Goal: Information Seeking & Learning: Learn about a topic

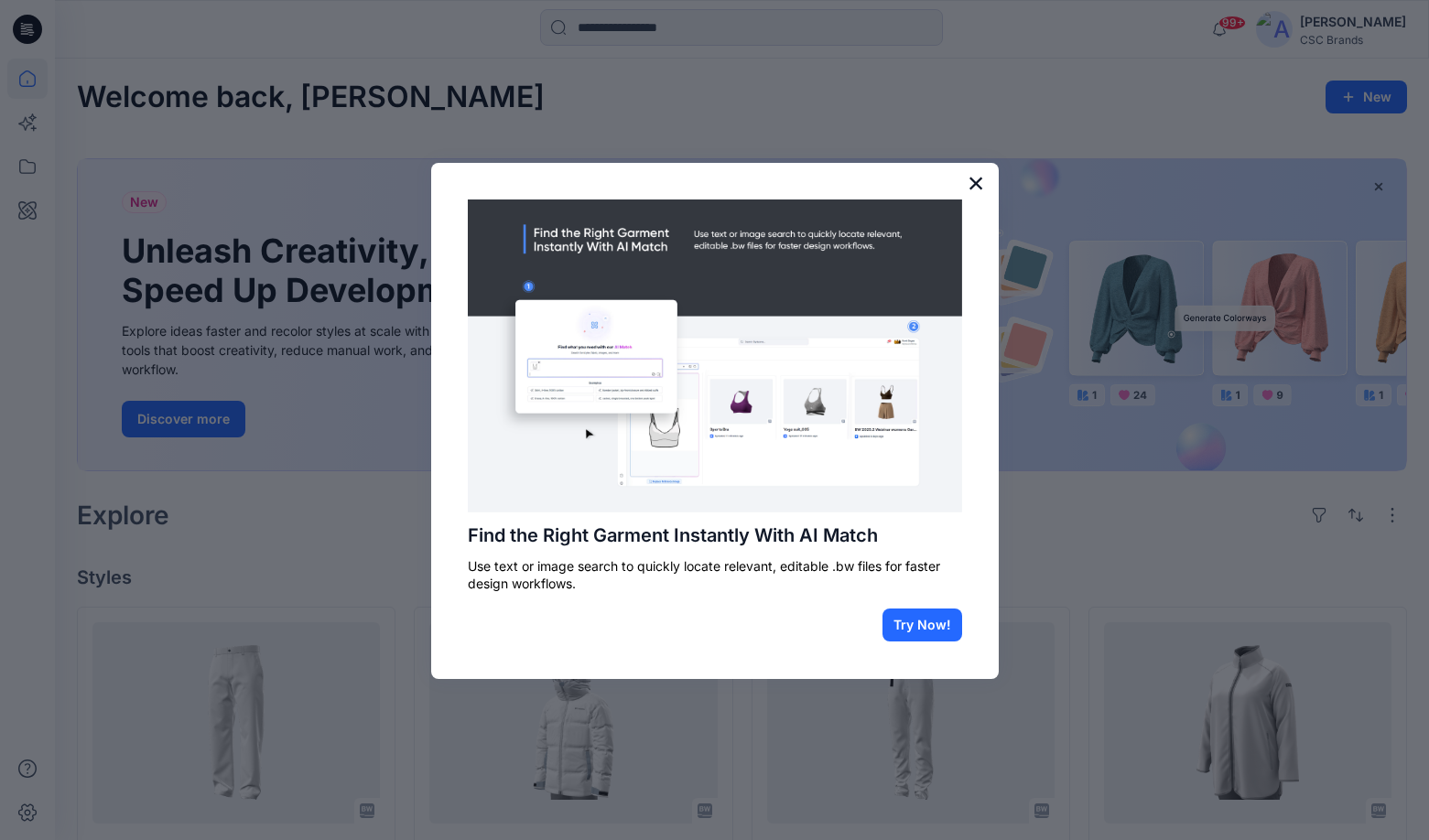
click at [978, 184] on button "×" at bounding box center [977, 183] width 18 height 29
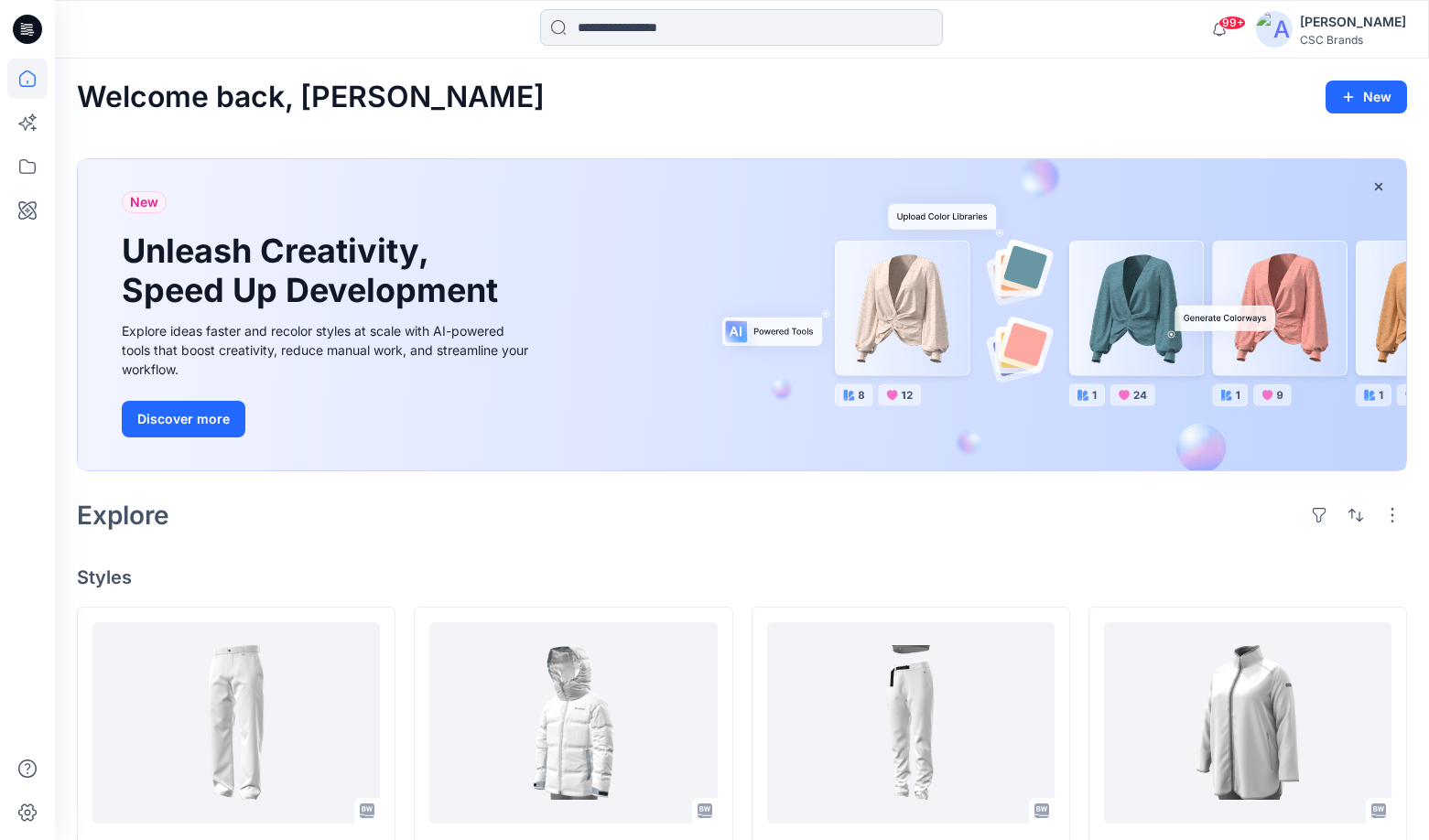
click at [630, 28] on input at bounding box center [741, 26] width 402 height 36
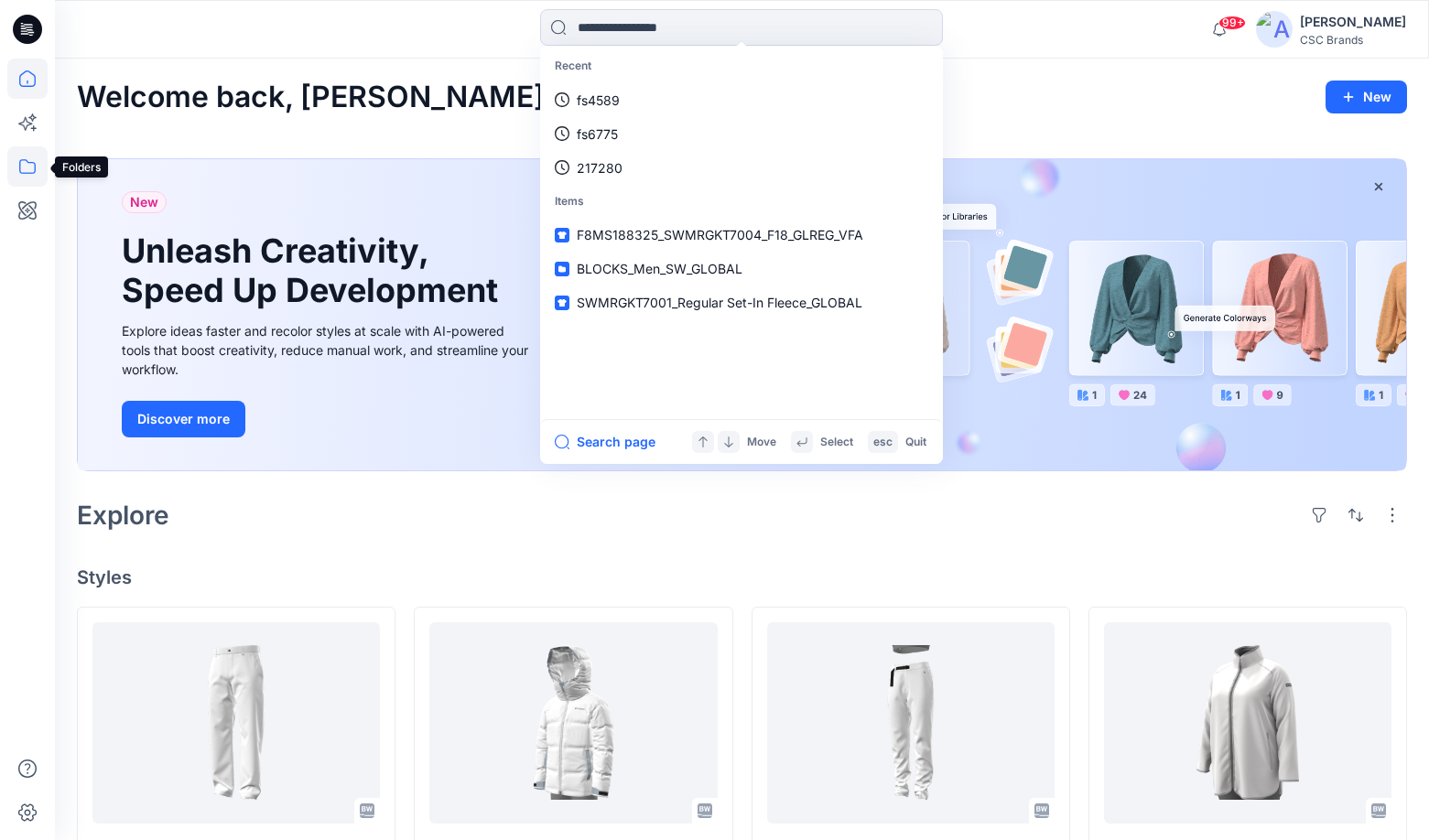
click at [36, 168] on icon at bounding box center [27, 166] width 17 height 15
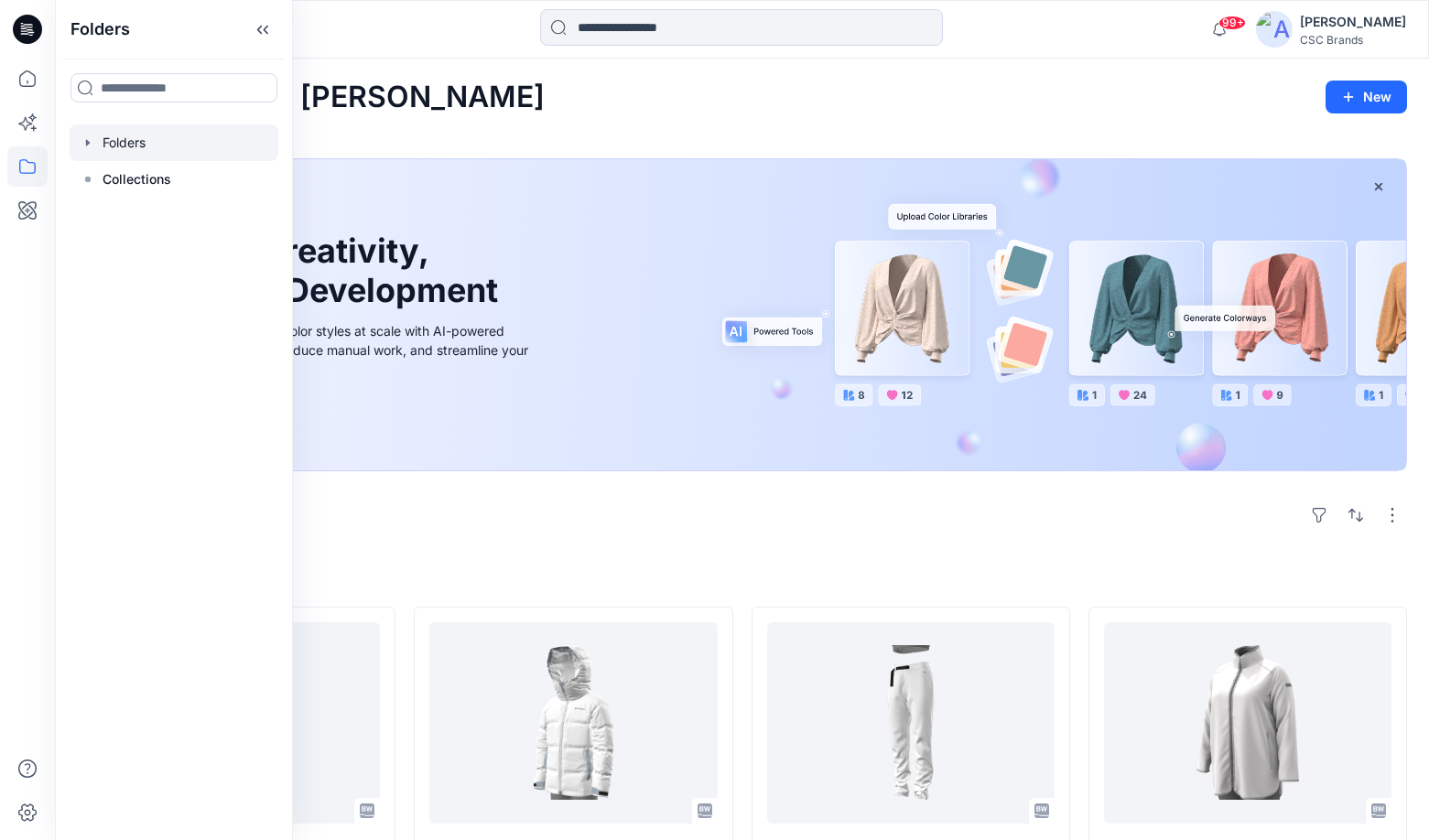
click at [122, 143] on div at bounding box center [174, 142] width 209 height 36
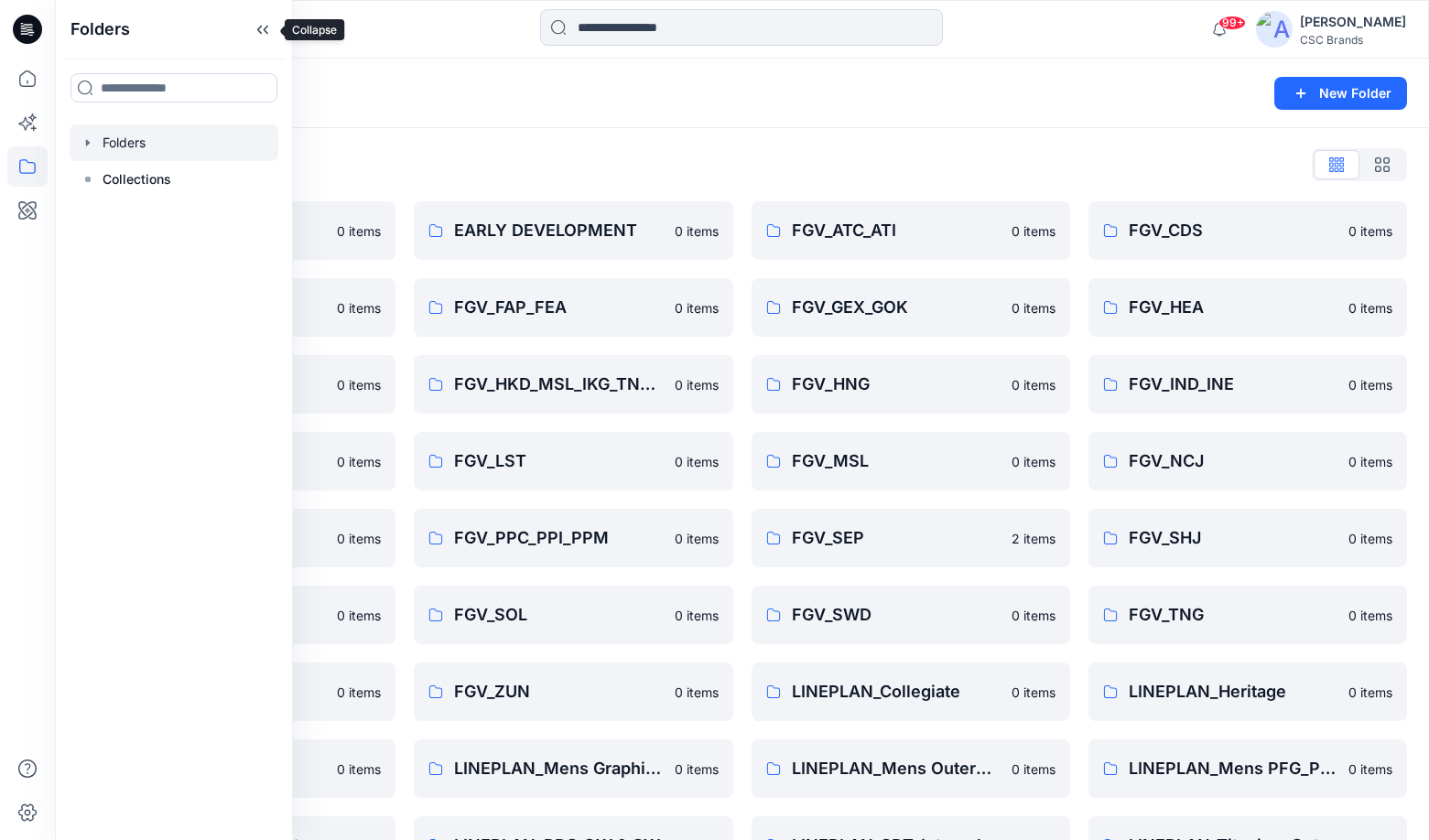
drag, startPoint x: 262, startPoint y: 36, endPoint x: 261, endPoint y: 58, distance: 22.0
click at [262, 36] on icon at bounding box center [263, 29] width 29 height 30
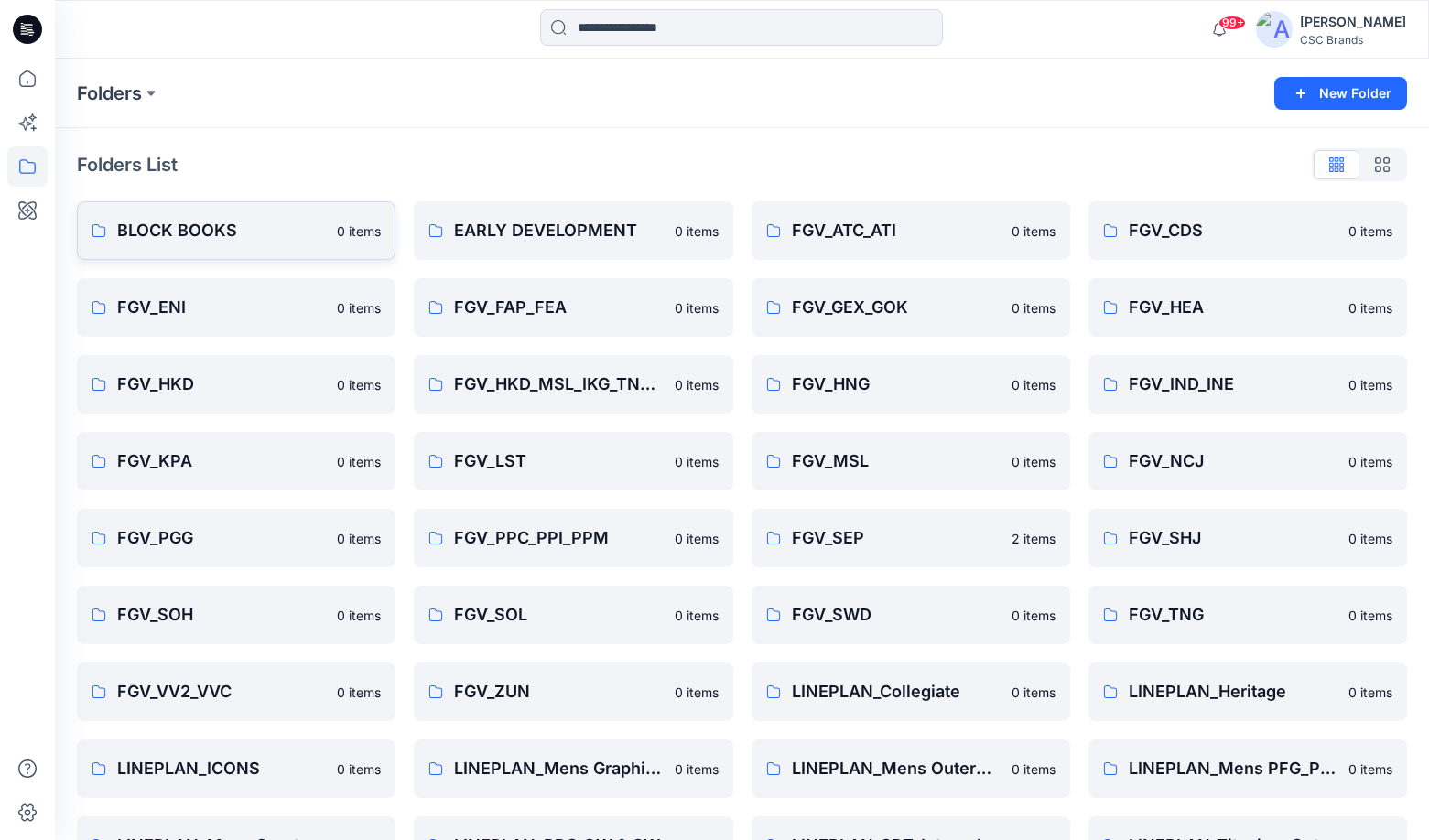
click at [205, 211] on link "BLOCK BOOKS 0 items" at bounding box center [236, 231] width 318 height 59
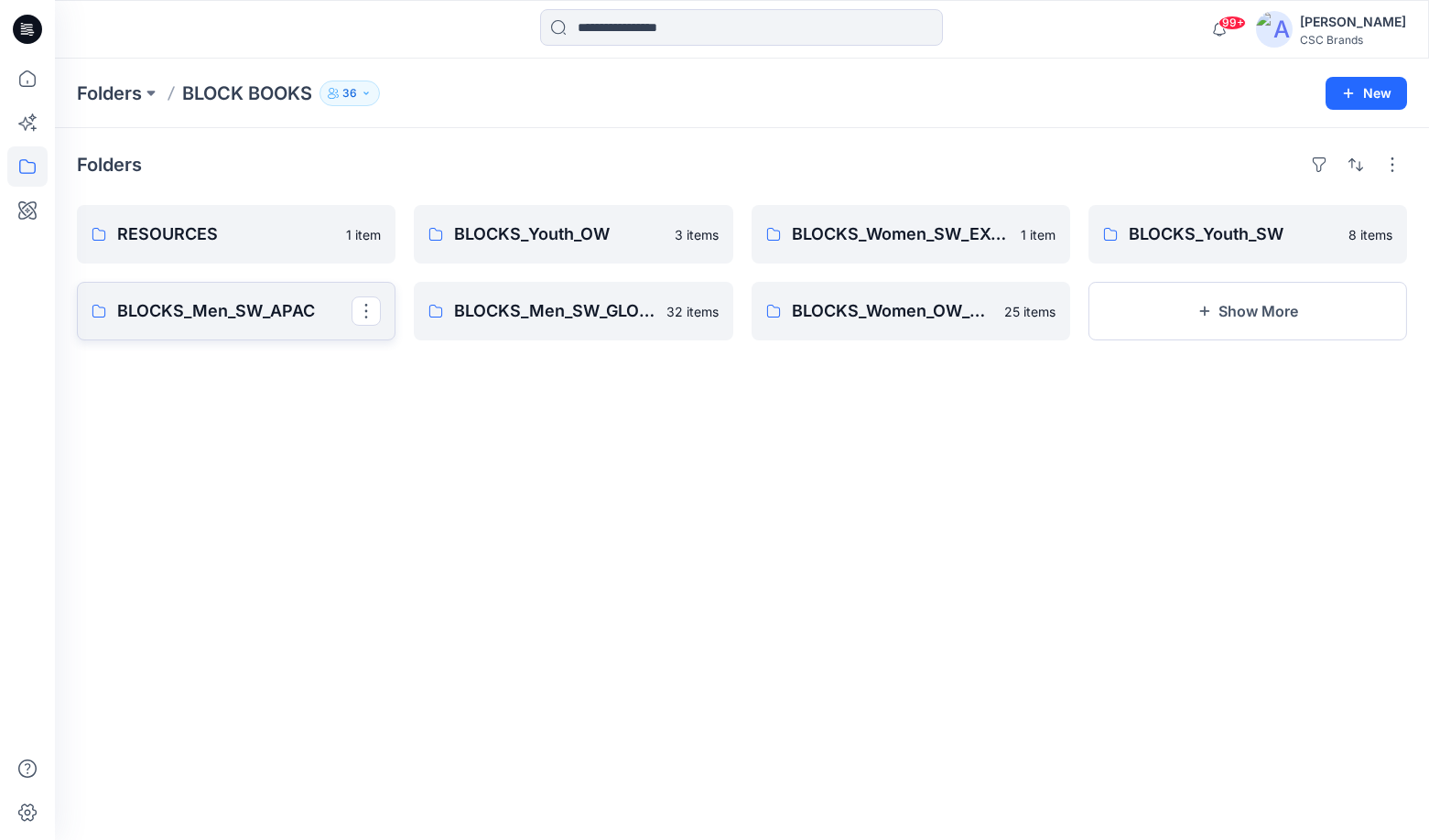
click at [256, 315] on p "BLOCKS_Men_SW_APAC" at bounding box center [234, 312] width 234 height 25
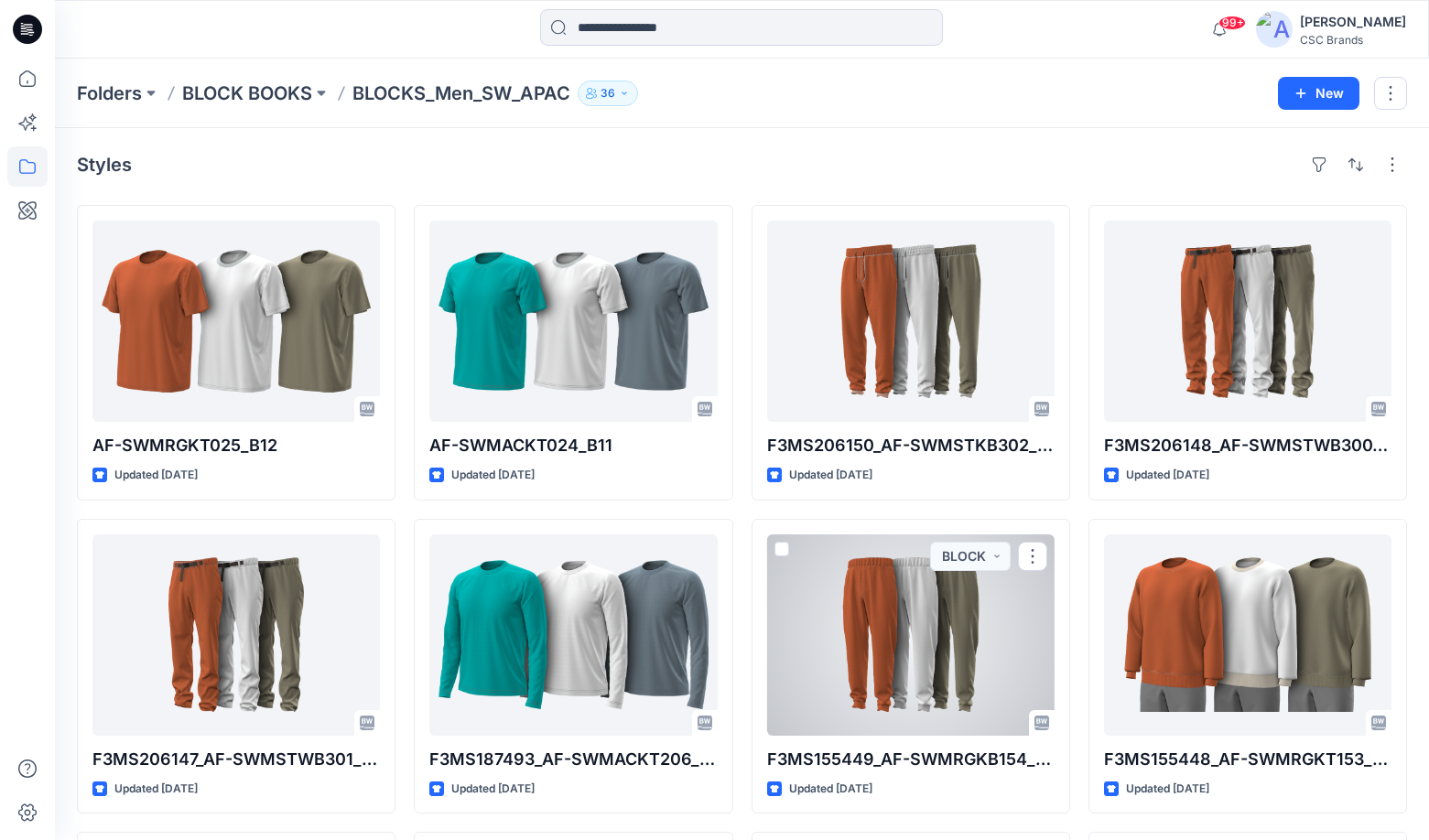
scroll to position [13, 0]
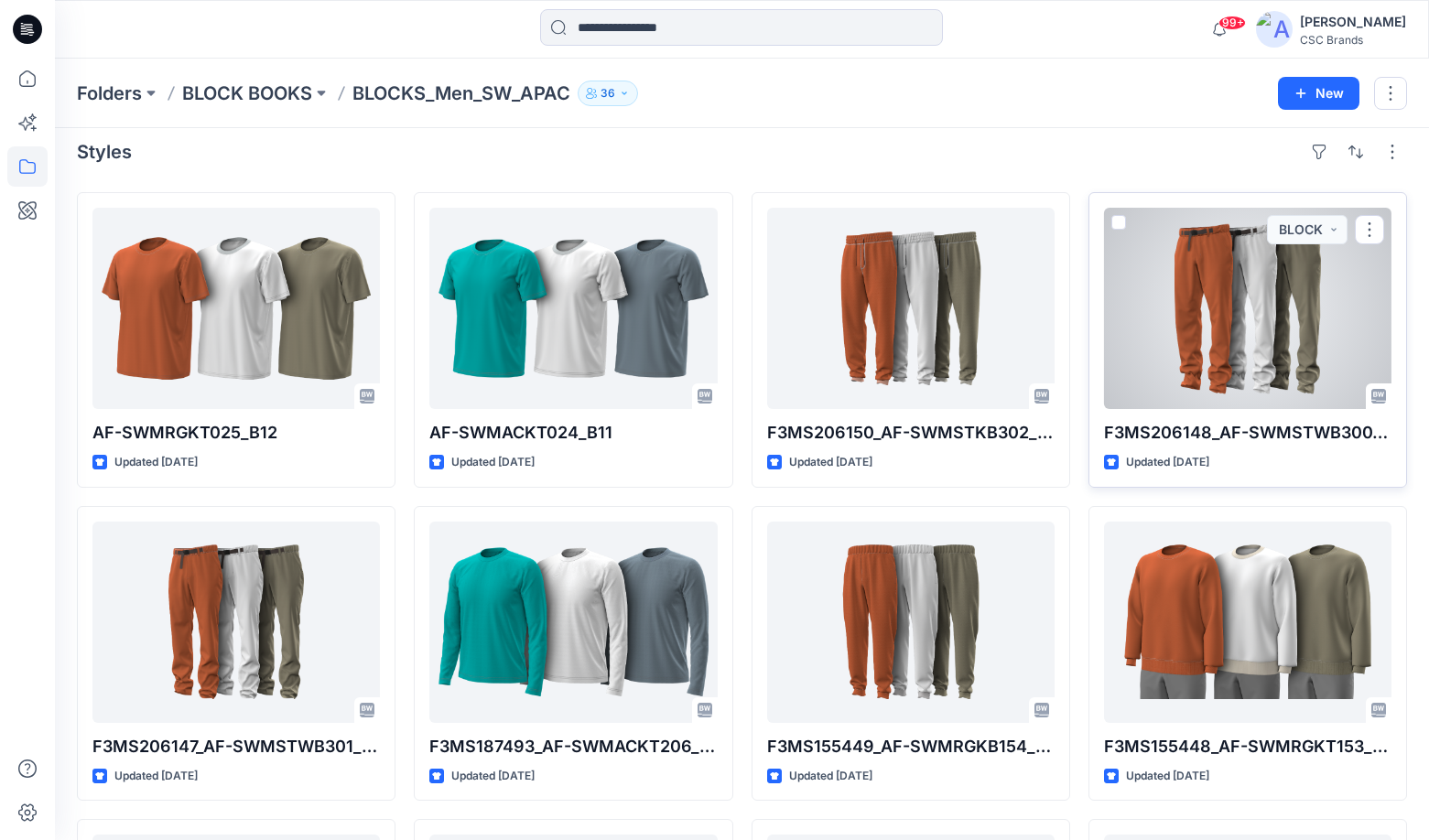
click at [1186, 305] on div at bounding box center [1247, 309] width 287 height 201
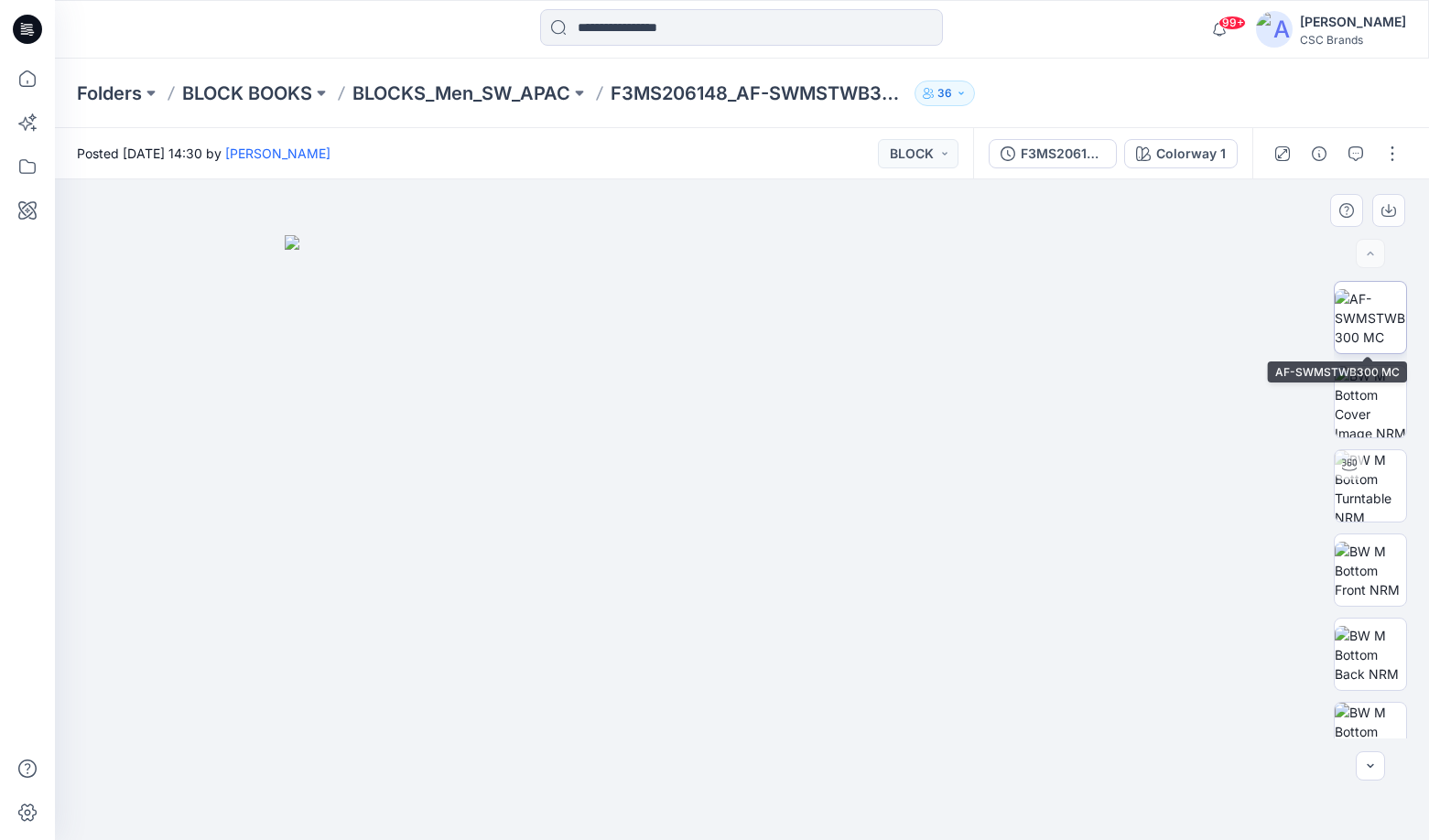
drag, startPoint x: 1398, startPoint y: 309, endPoint x: 1380, endPoint y: 329, distance: 26.9
click at [1398, 309] on img at bounding box center [1370, 317] width 71 height 58
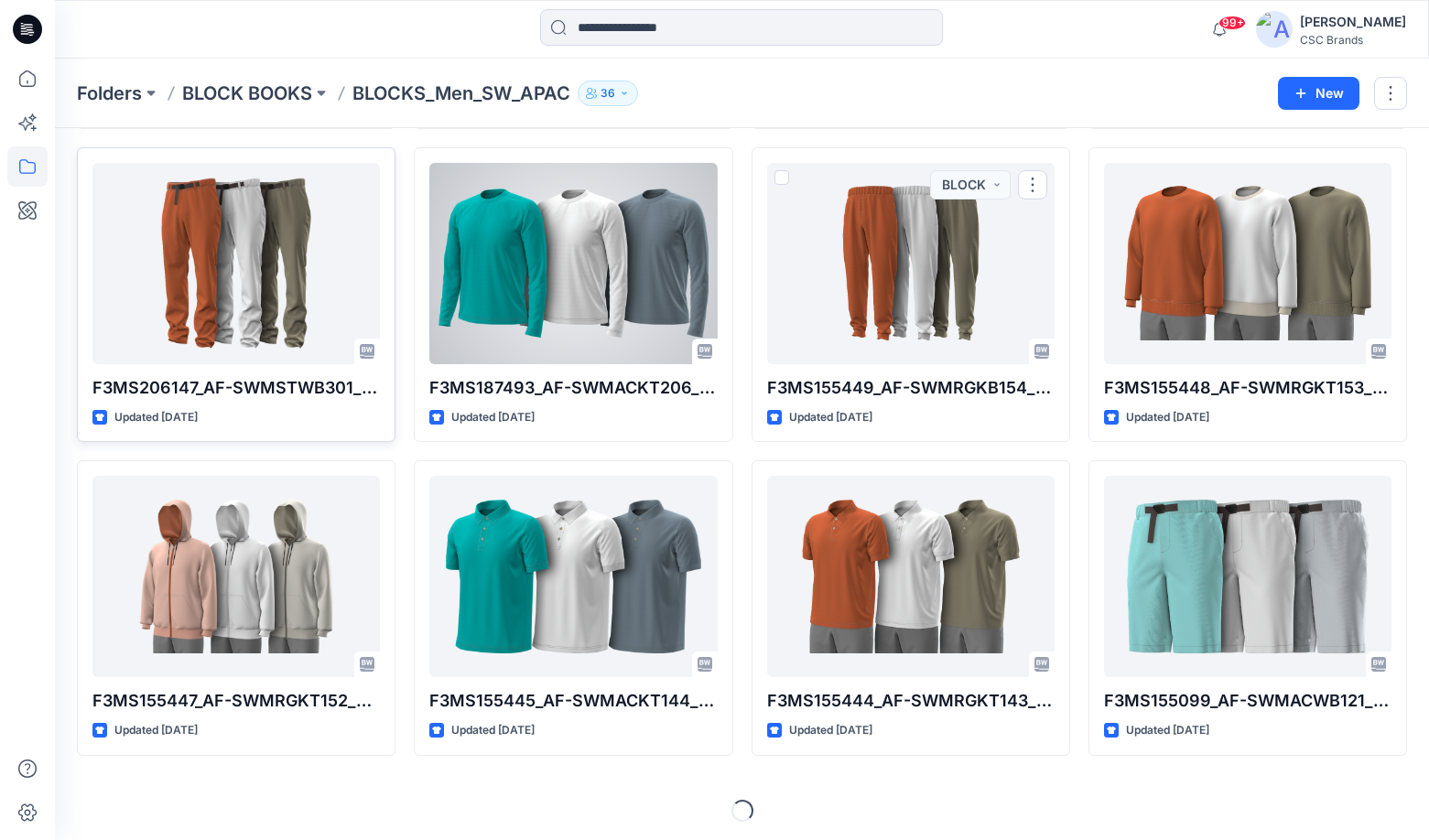
scroll to position [371, 0]
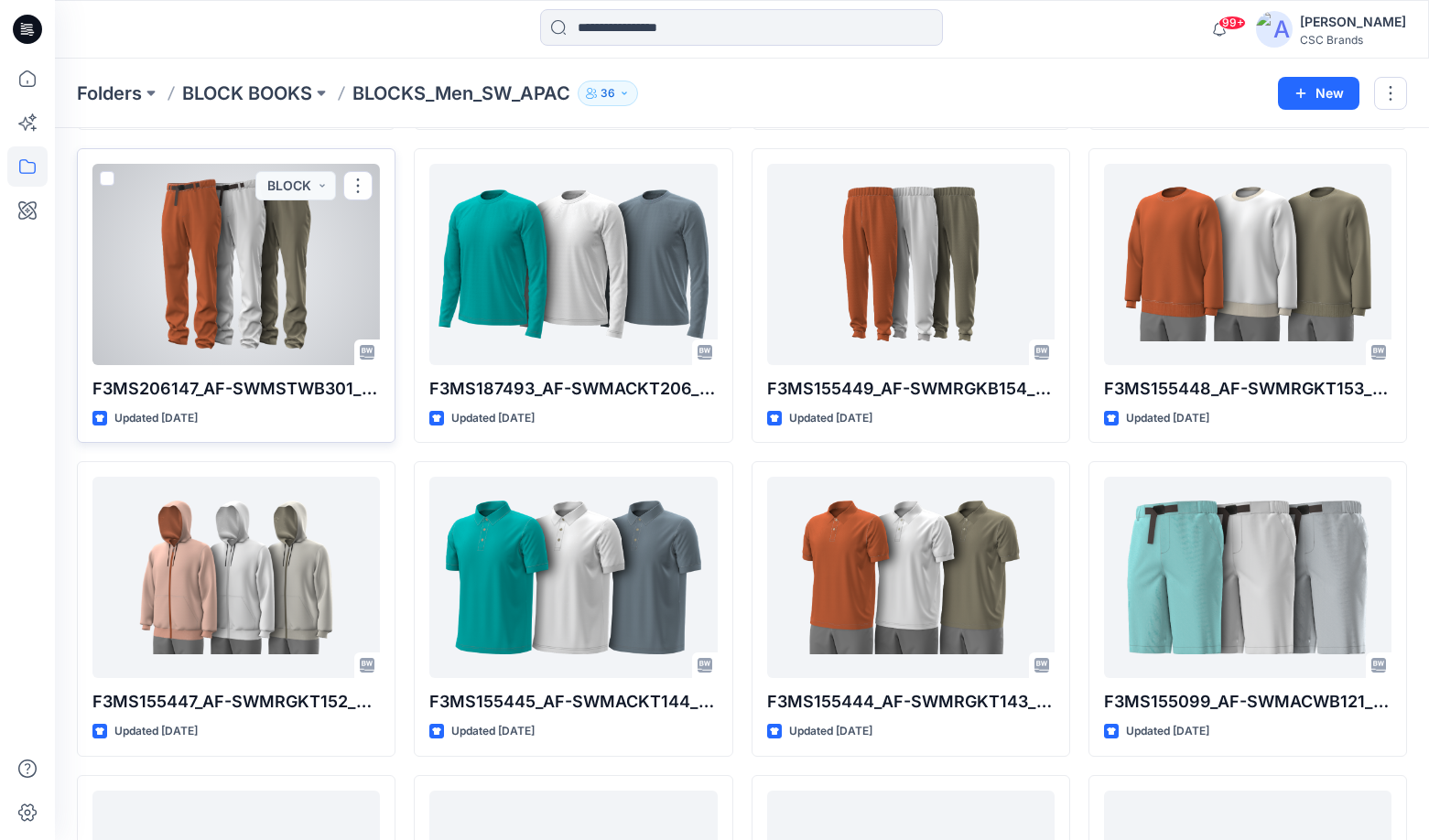
click at [284, 267] on div at bounding box center [236, 265] width 287 height 201
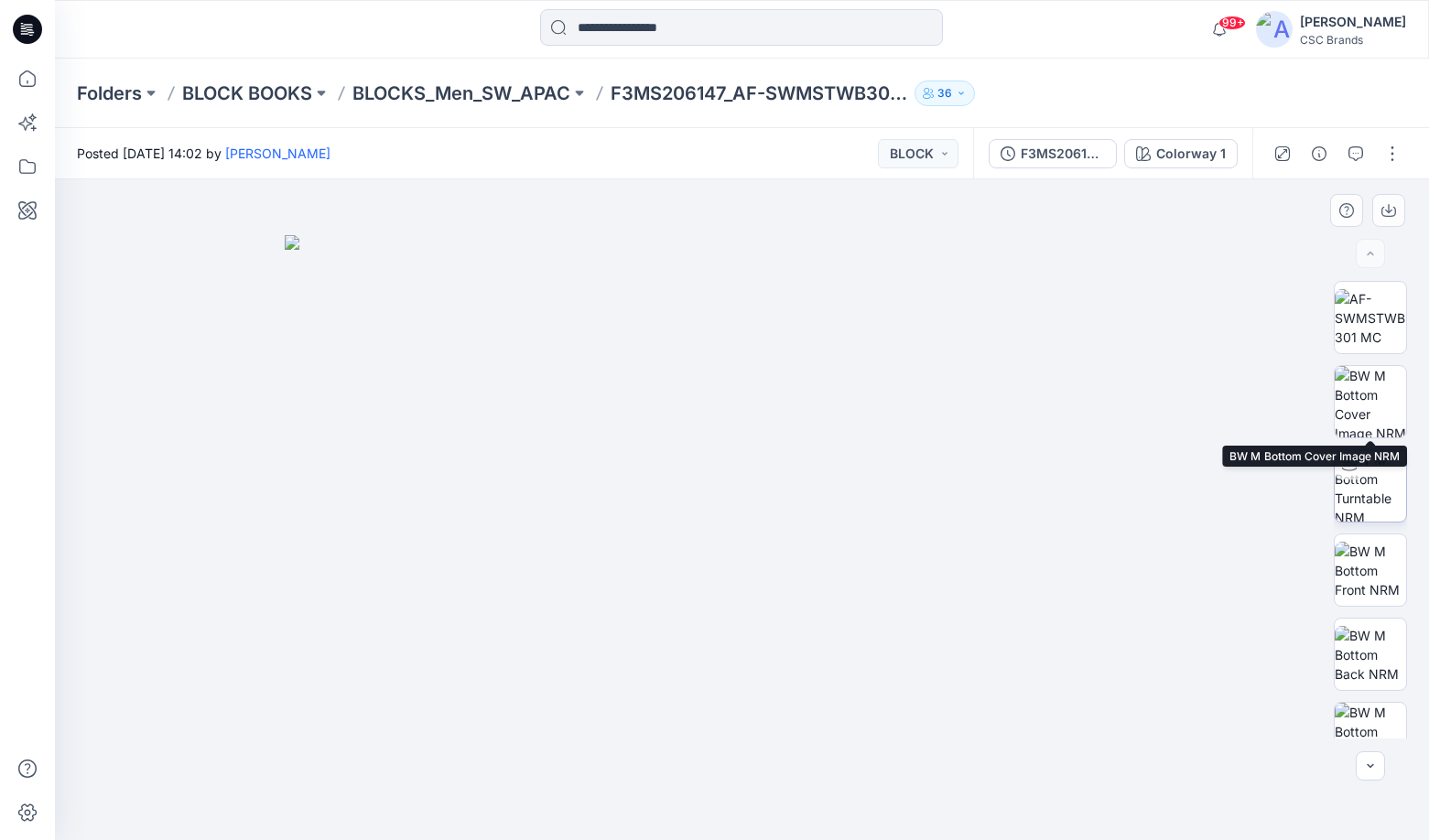
drag, startPoint x: 1381, startPoint y: 412, endPoint x: 1376, endPoint y: 465, distance: 53.2
click at [1381, 412] on img at bounding box center [1370, 401] width 71 height 71
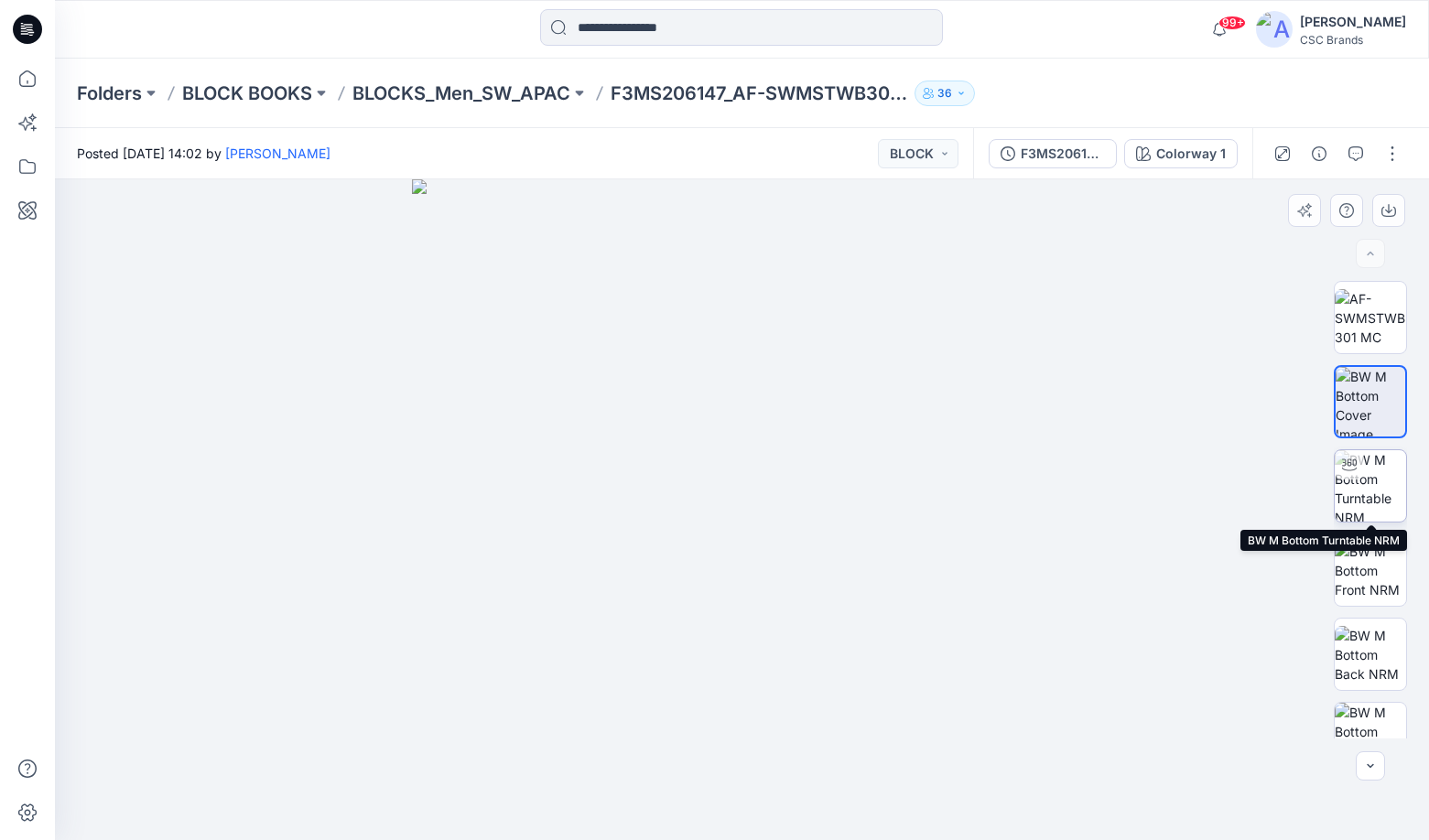
click at [1373, 492] on img at bounding box center [1370, 485] width 71 height 71
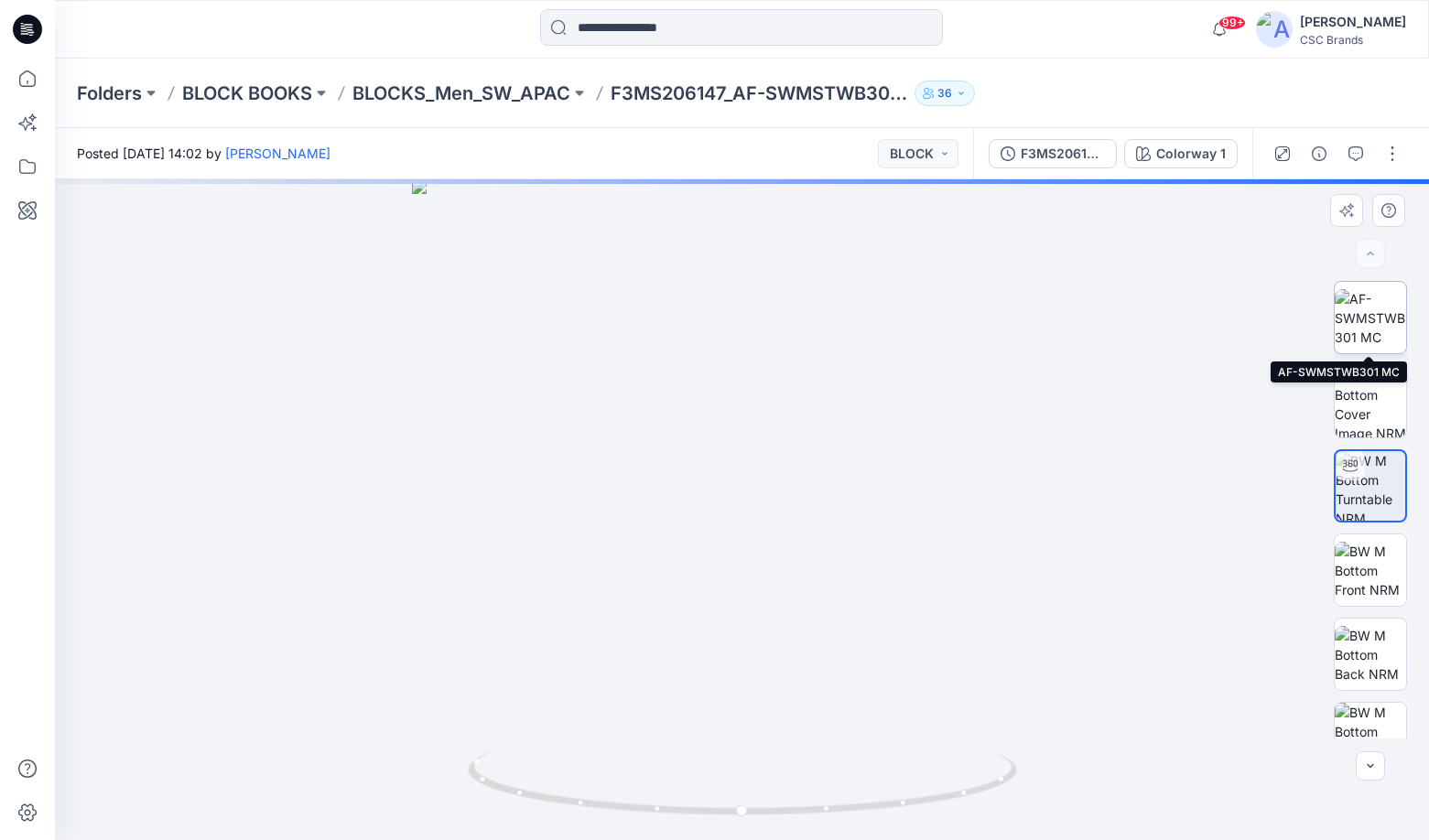
click at [1375, 330] on img at bounding box center [1370, 317] width 71 height 58
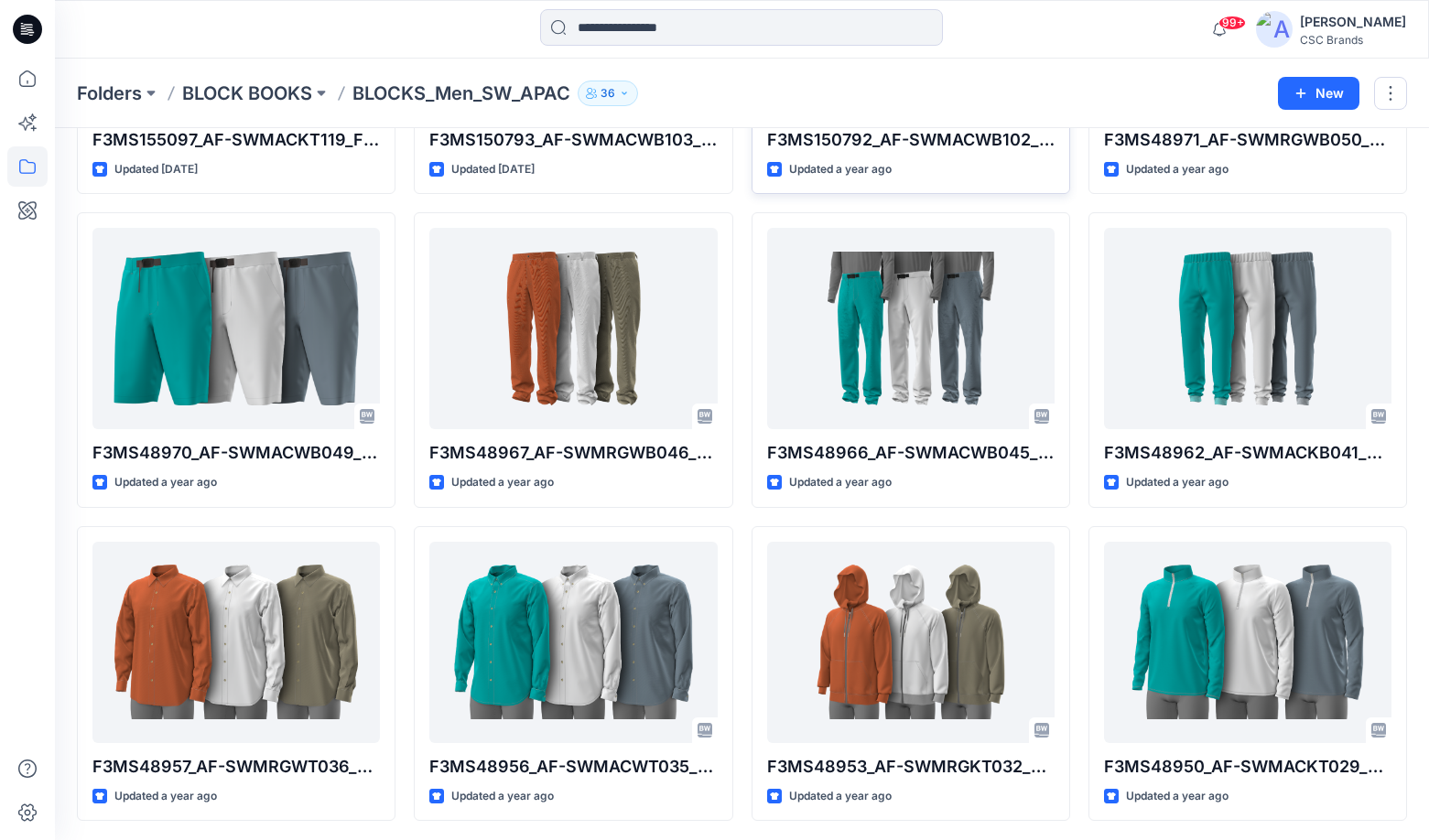
scroll to position [1248, 0]
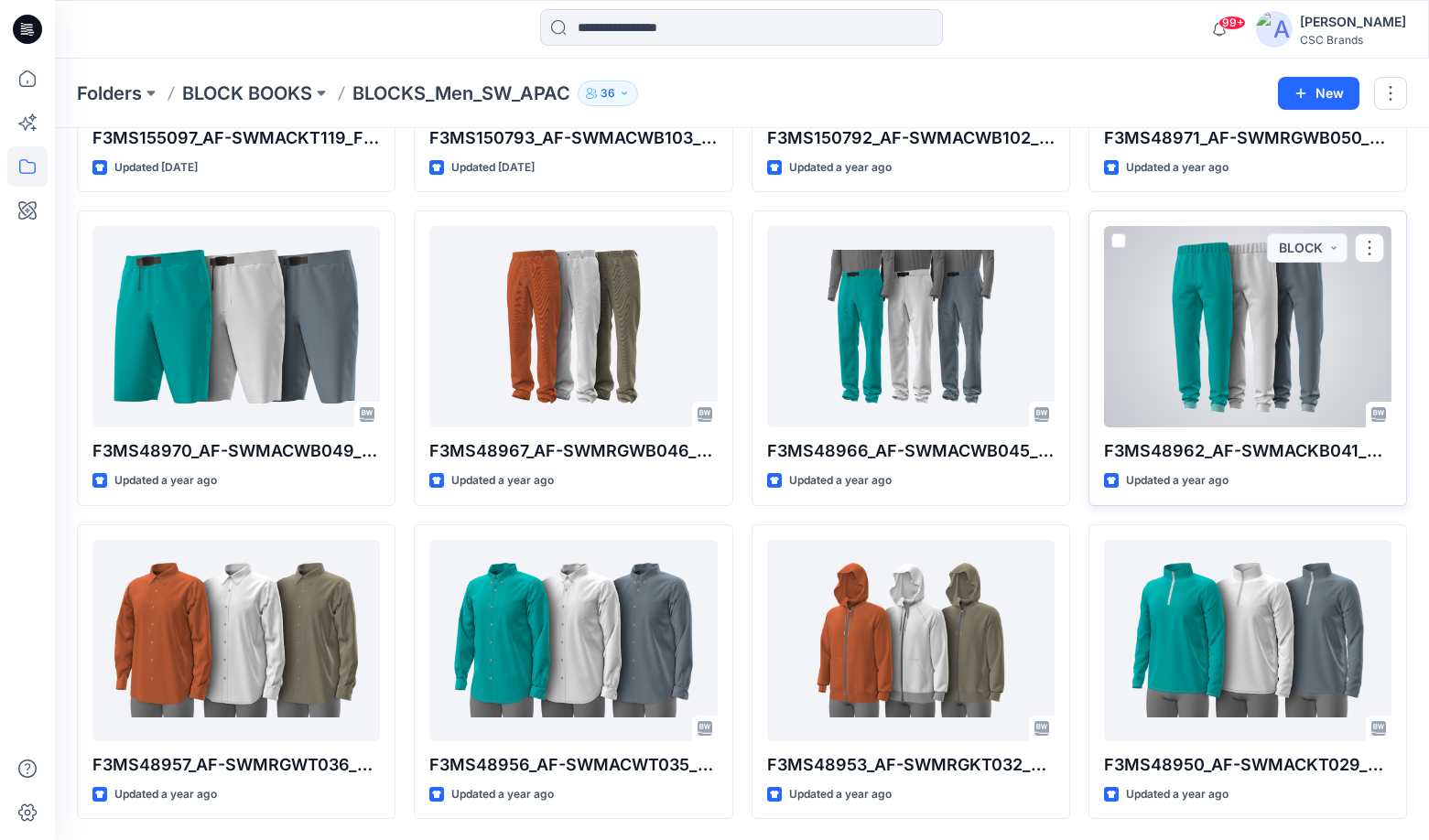
click at [1202, 343] on div at bounding box center [1247, 327] width 287 height 201
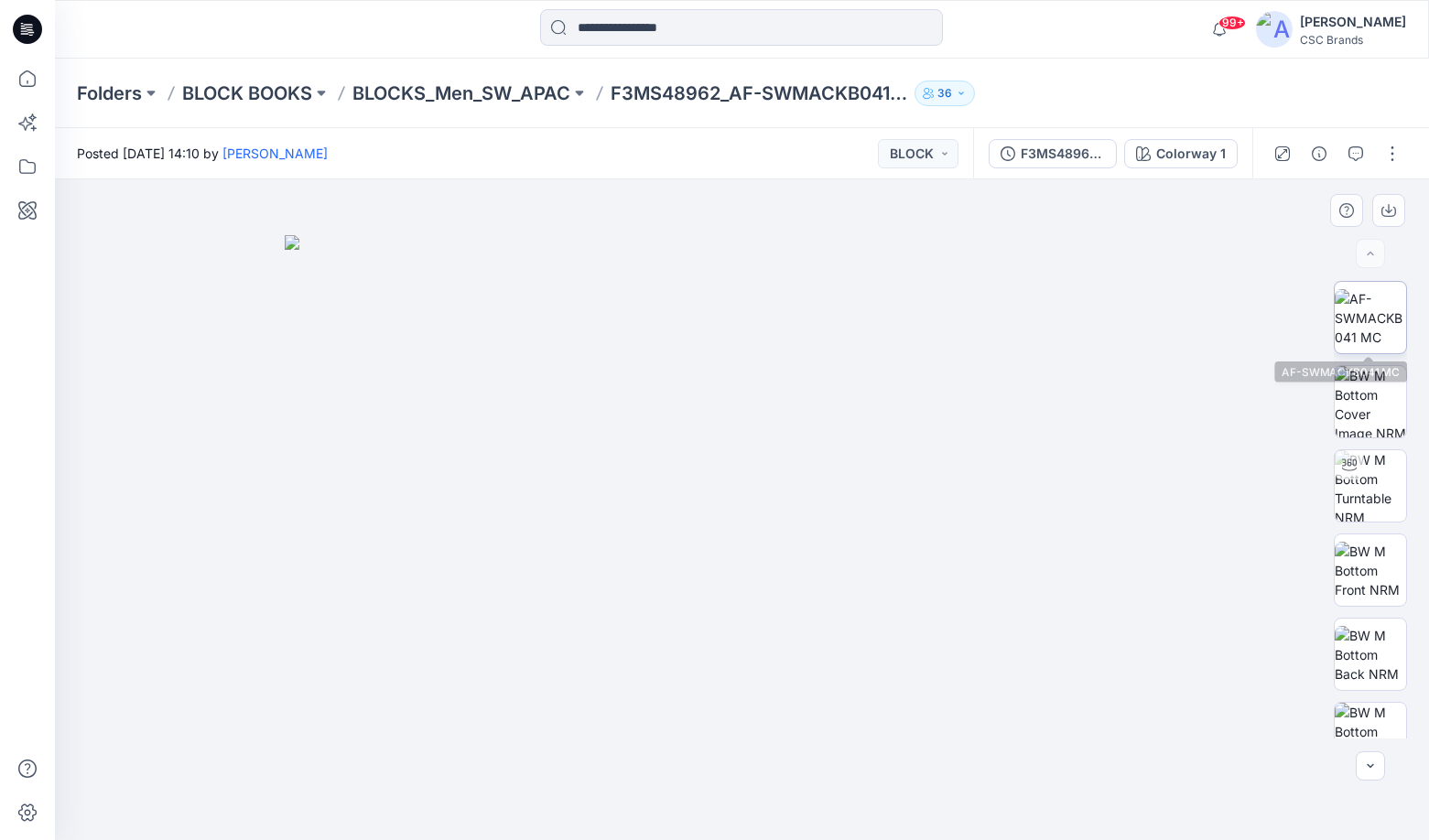
click at [1366, 336] on img at bounding box center [1370, 317] width 71 height 58
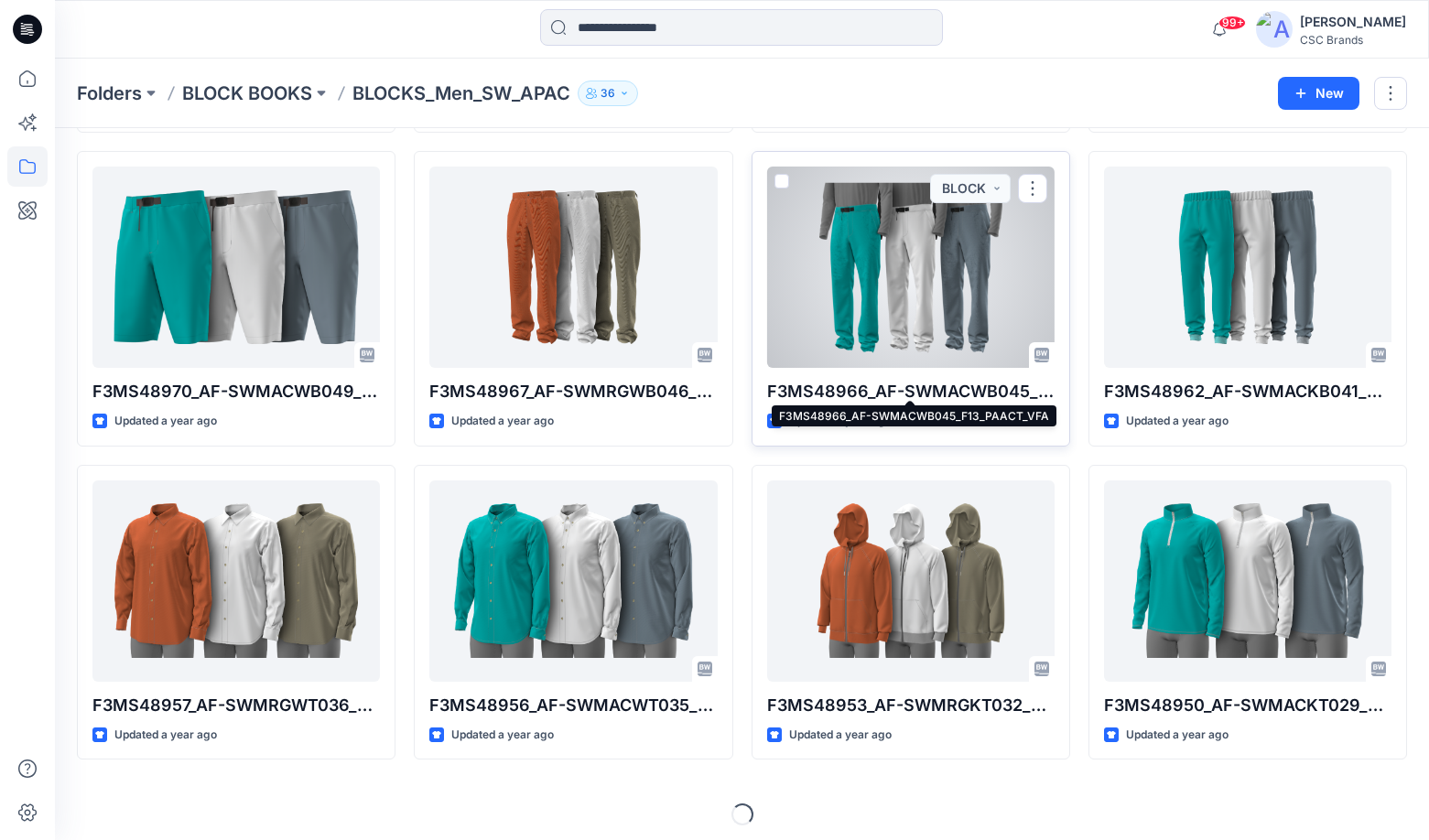
scroll to position [1307, 0]
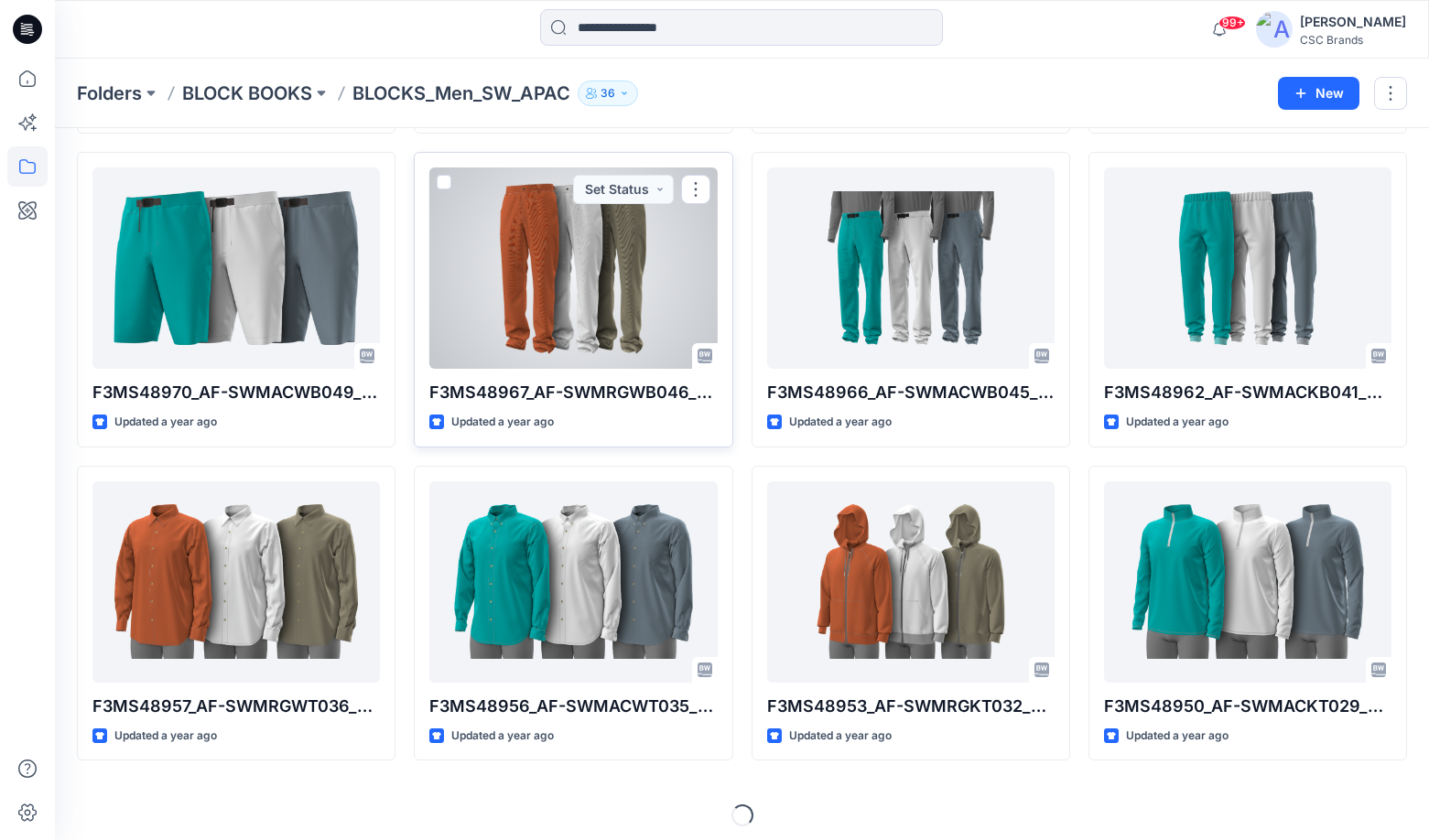
click at [572, 288] on div at bounding box center [573, 269] width 287 height 201
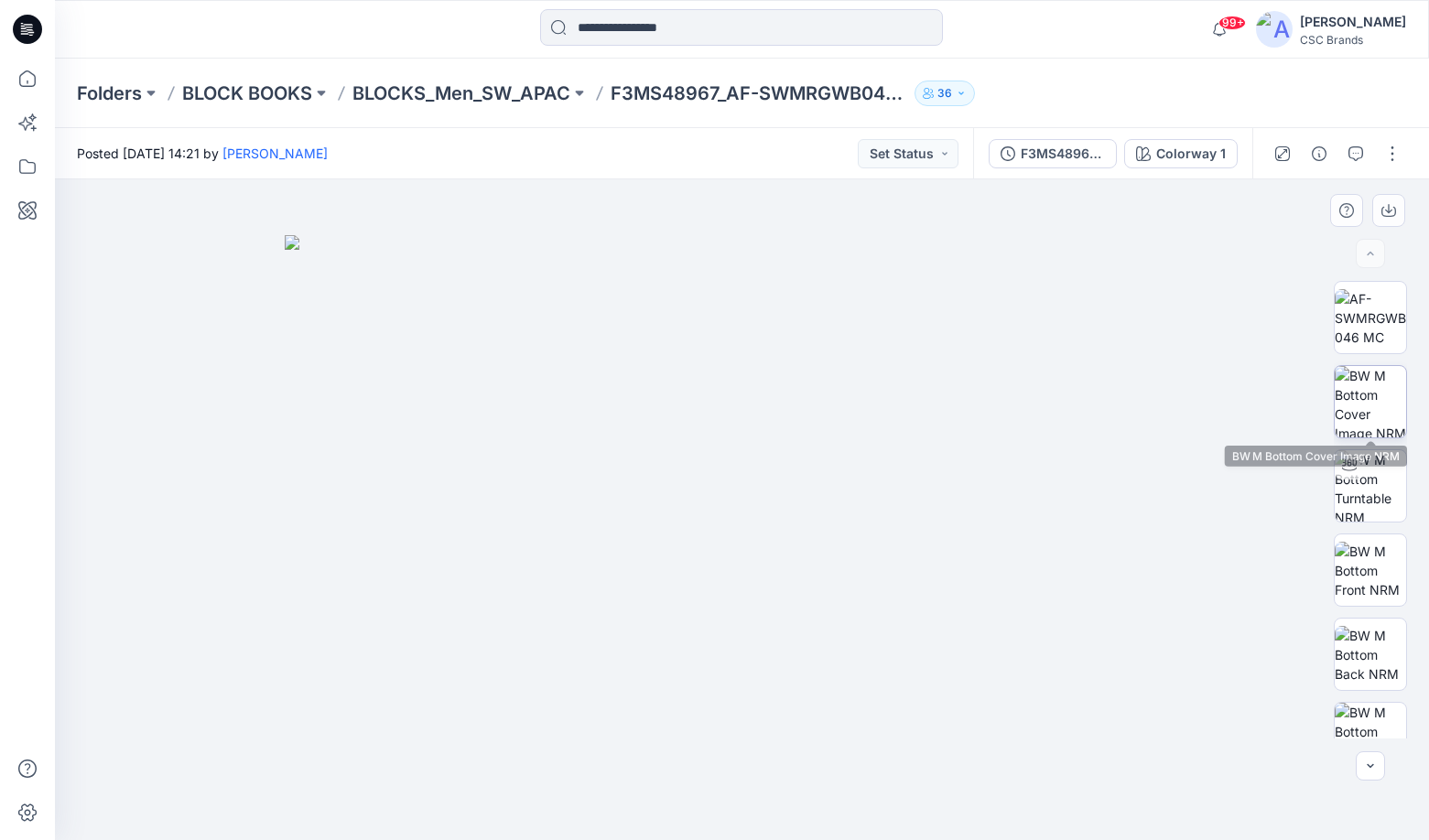
click at [1360, 417] on img at bounding box center [1370, 401] width 71 height 71
click at [1351, 329] on img at bounding box center [1370, 317] width 71 height 58
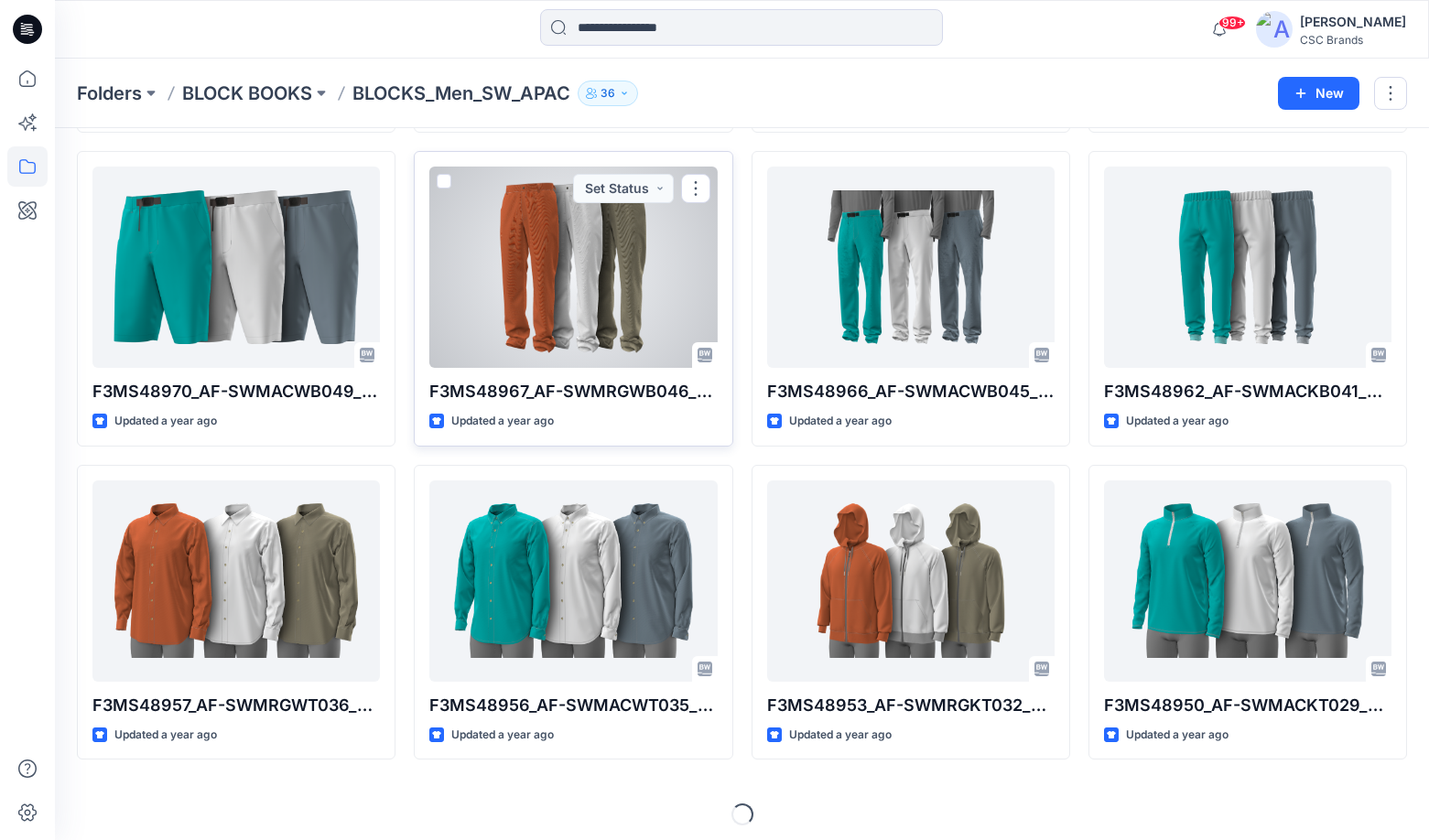
scroll to position [1307, 0]
